Goal: Task Accomplishment & Management: Use online tool/utility

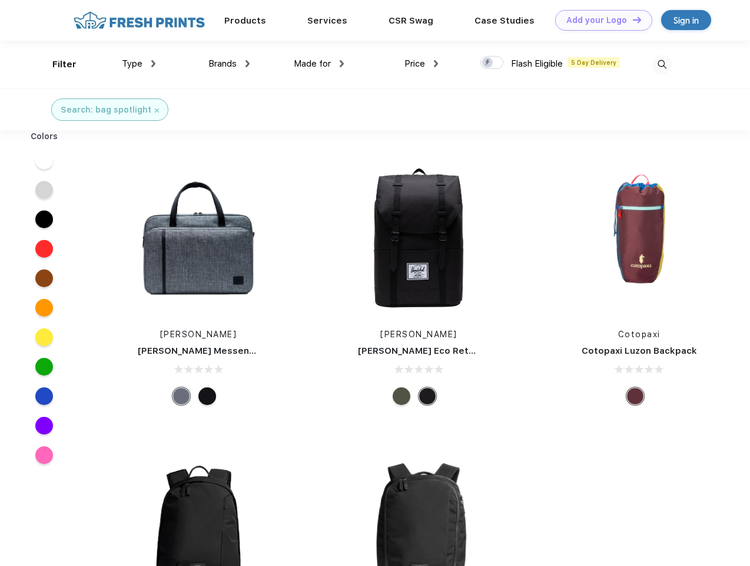
click at [600, 20] on link "Add your Logo Design Tool" at bounding box center [603, 20] width 97 height 21
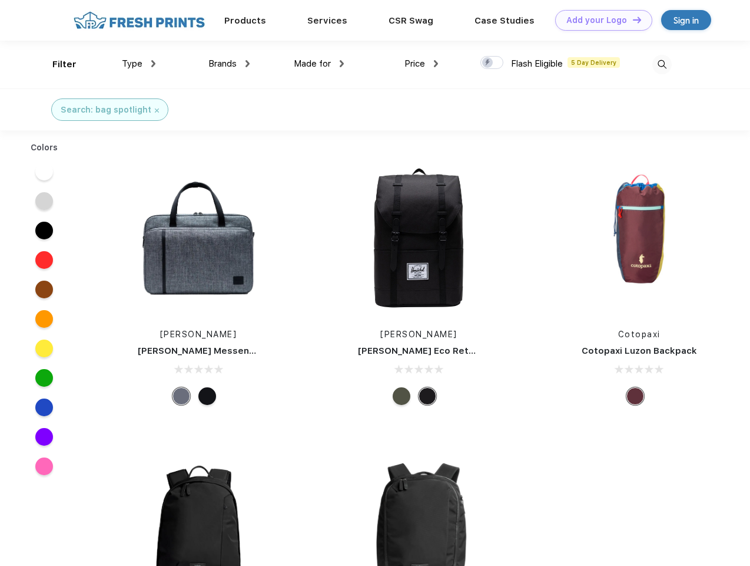
click at [0, 0] on div "Design Tool" at bounding box center [0, 0] width 0 height 0
click at [632, 19] on link "Add your Logo Design Tool" at bounding box center [603, 20] width 97 height 21
click at [57, 64] on div "Filter" at bounding box center [64, 65] width 24 height 14
click at [139, 64] on span "Type" at bounding box center [132, 63] width 21 height 11
click at [229, 64] on span "Brands" at bounding box center [223, 63] width 28 height 11
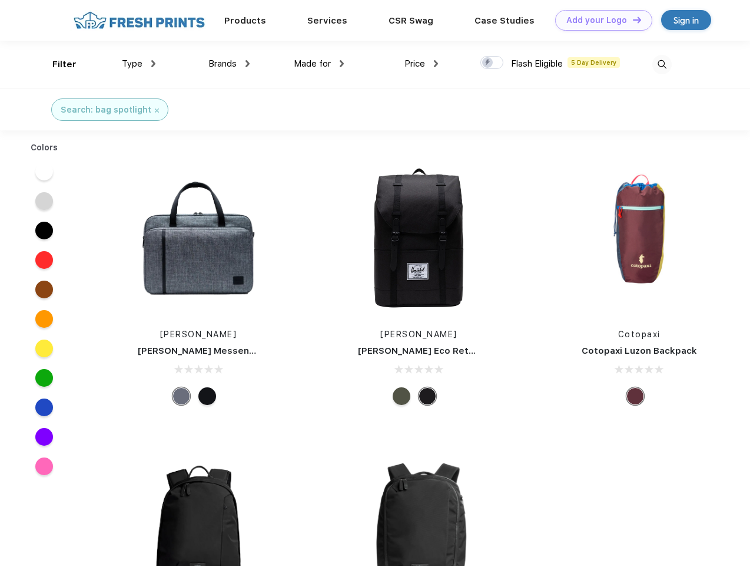
click at [319, 64] on span "Made for" at bounding box center [312, 63] width 37 height 11
click at [422, 64] on span "Price" at bounding box center [415, 63] width 21 height 11
click at [492, 63] on div at bounding box center [492, 62] width 23 height 13
click at [488, 63] on input "checkbox" at bounding box center [485, 59] width 8 height 8
click at [662, 64] on img at bounding box center [662, 64] width 19 height 19
